Goal: Manage account settings

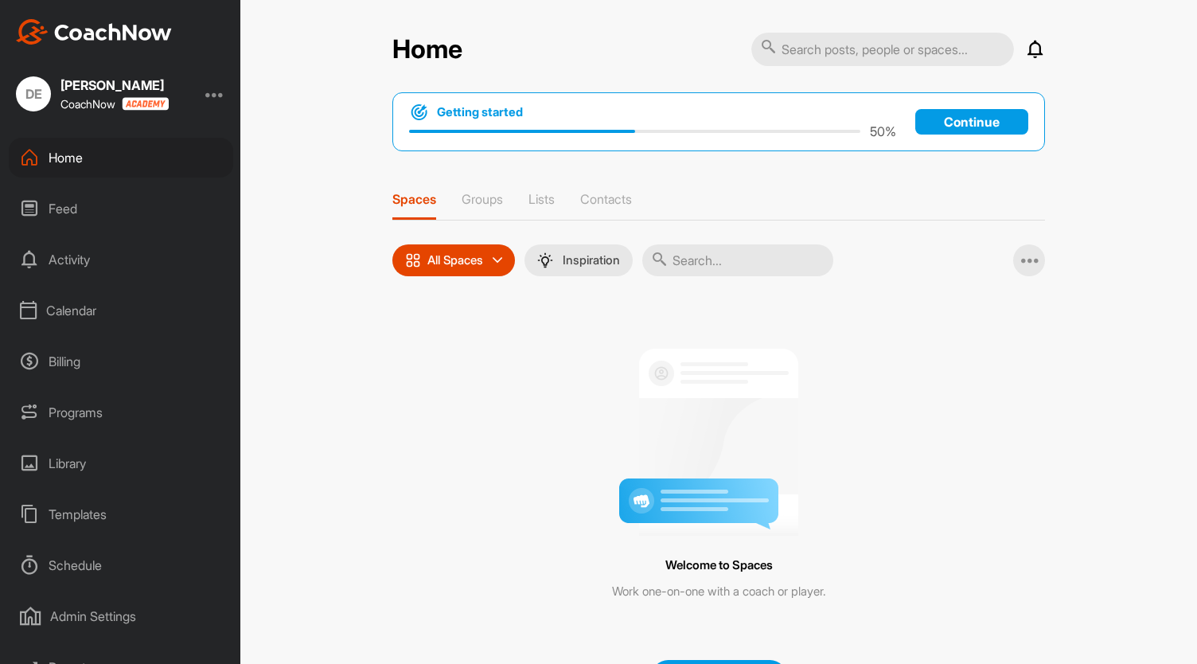
click at [220, 95] on div at bounding box center [214, 93] width 19 height 19
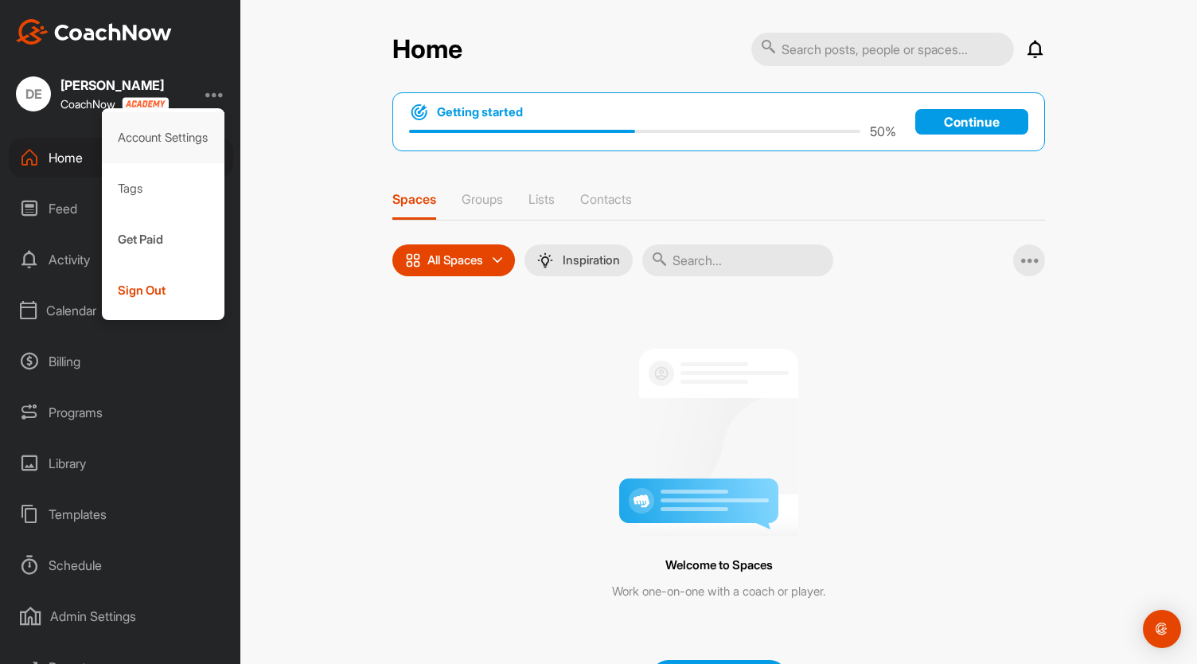
click at [198, 143] on div "Account Settings" at bounding box center [163, 137] width 123 height 51
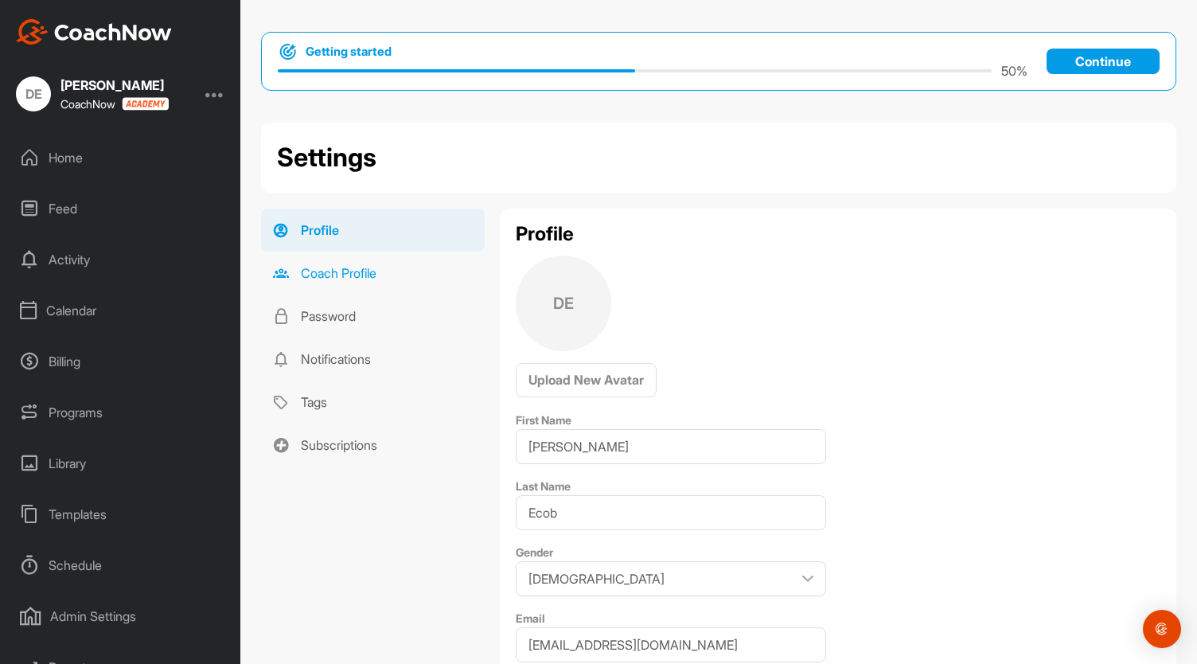
click at [336, 267] on link "Coach Profile" at bounding box center [373, 273] width 224 height 43
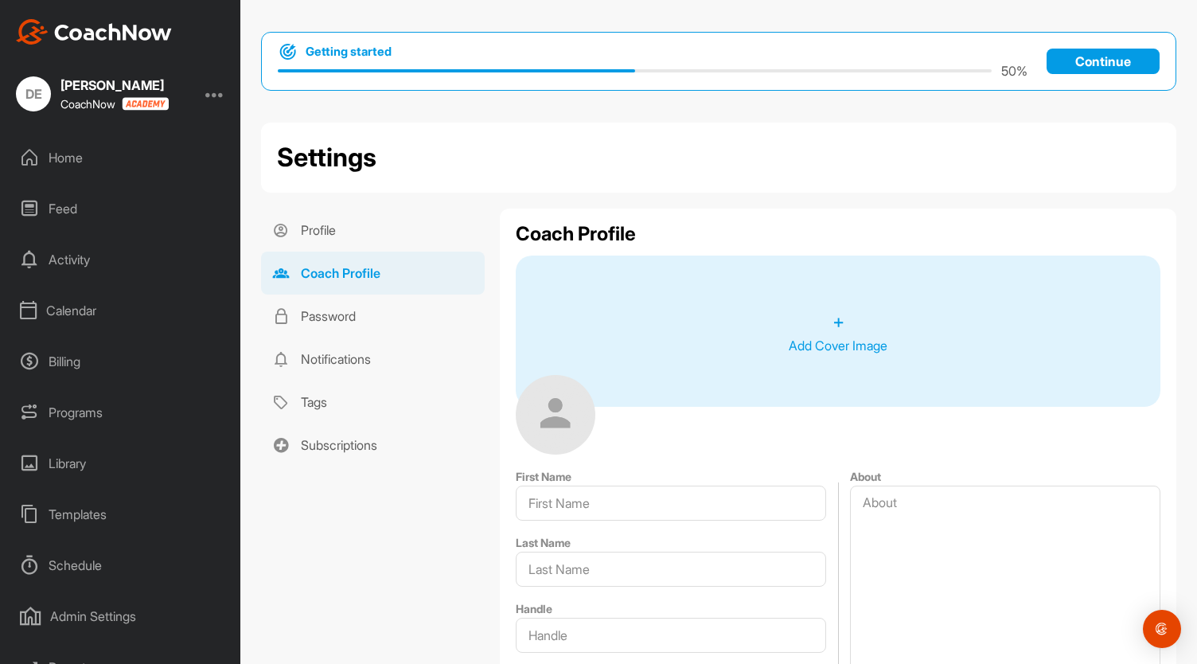
type input "[PERSON_NAME]"
type input "Ecob"
click at [97, 322] on div "Calendar" at bounding box center [121, 311] width 225 height 40
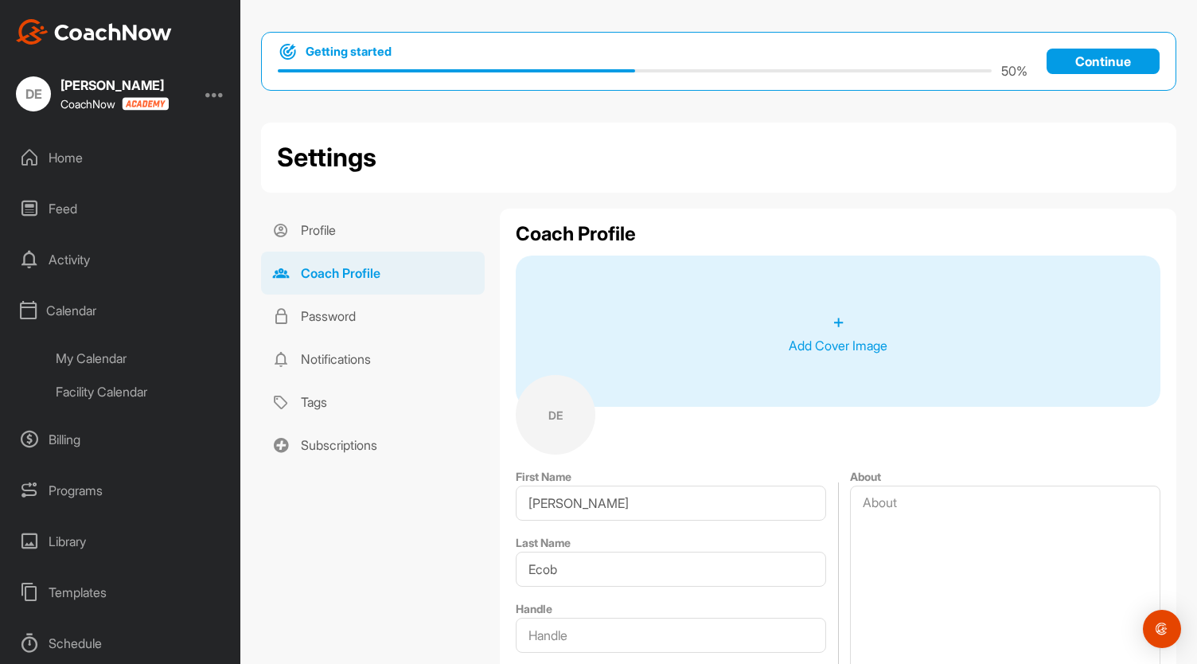
click at [103, 357] on div "My Calendar" at bounding box center [139, 358] width 189 height 33
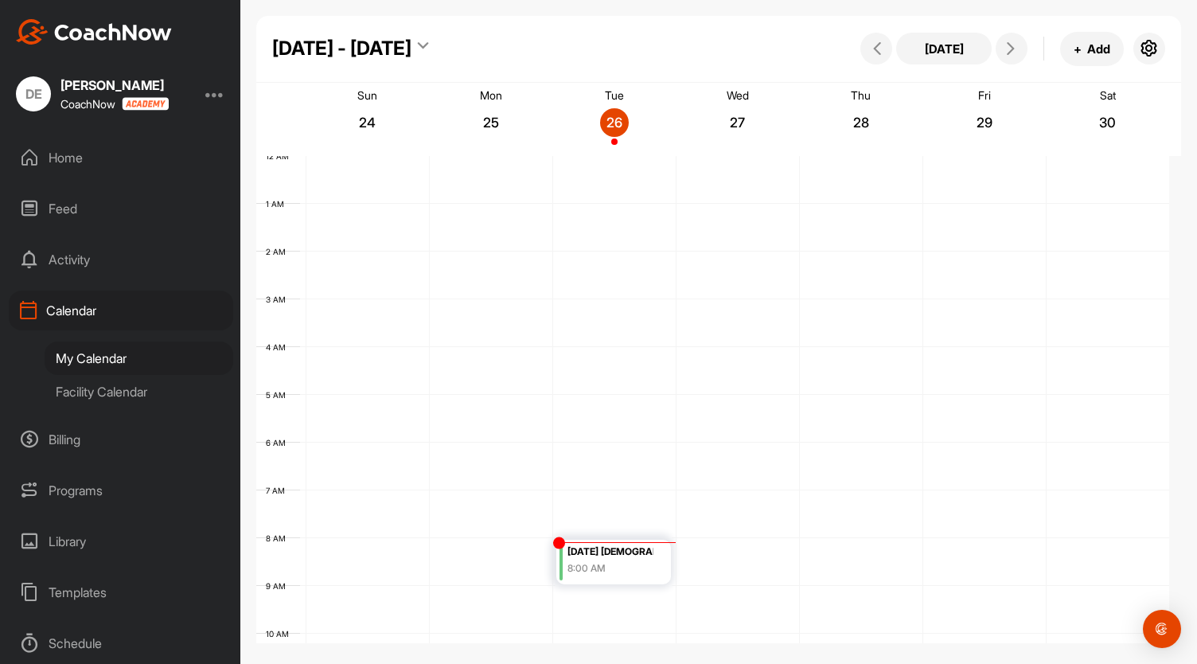
scroll to position [276, 0]
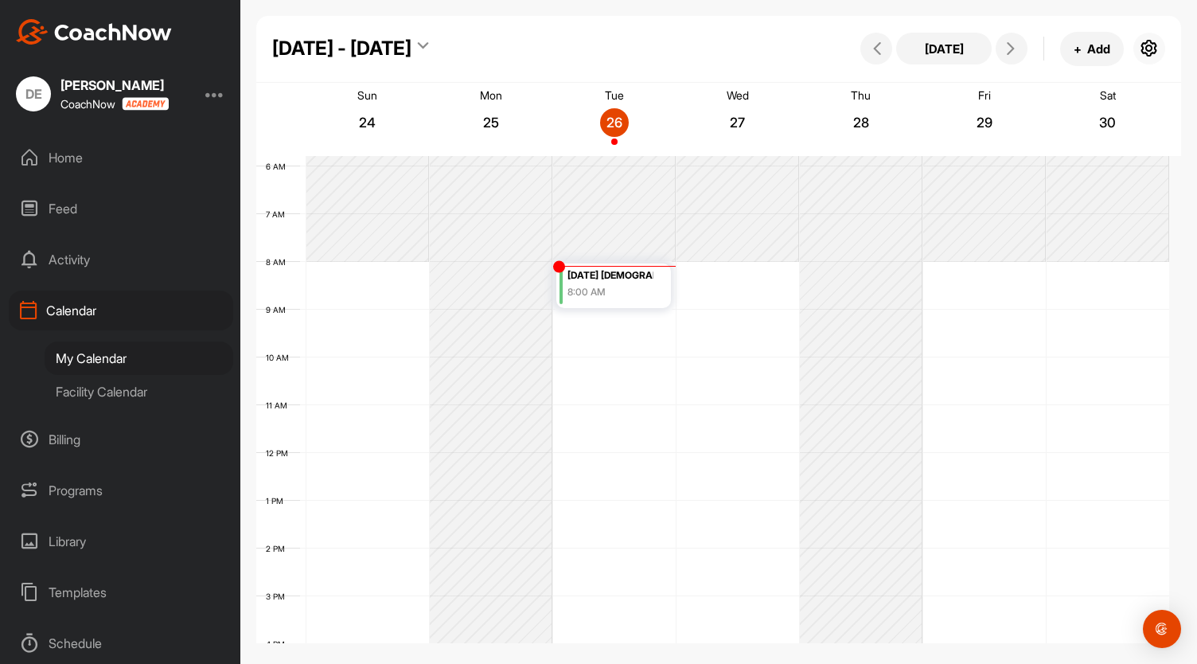
click at [1157, 45] on icon "button" at bounding box center [1149, 48] width 19 height 19
